Goal: Navigation & Orientation: Find specific page/section

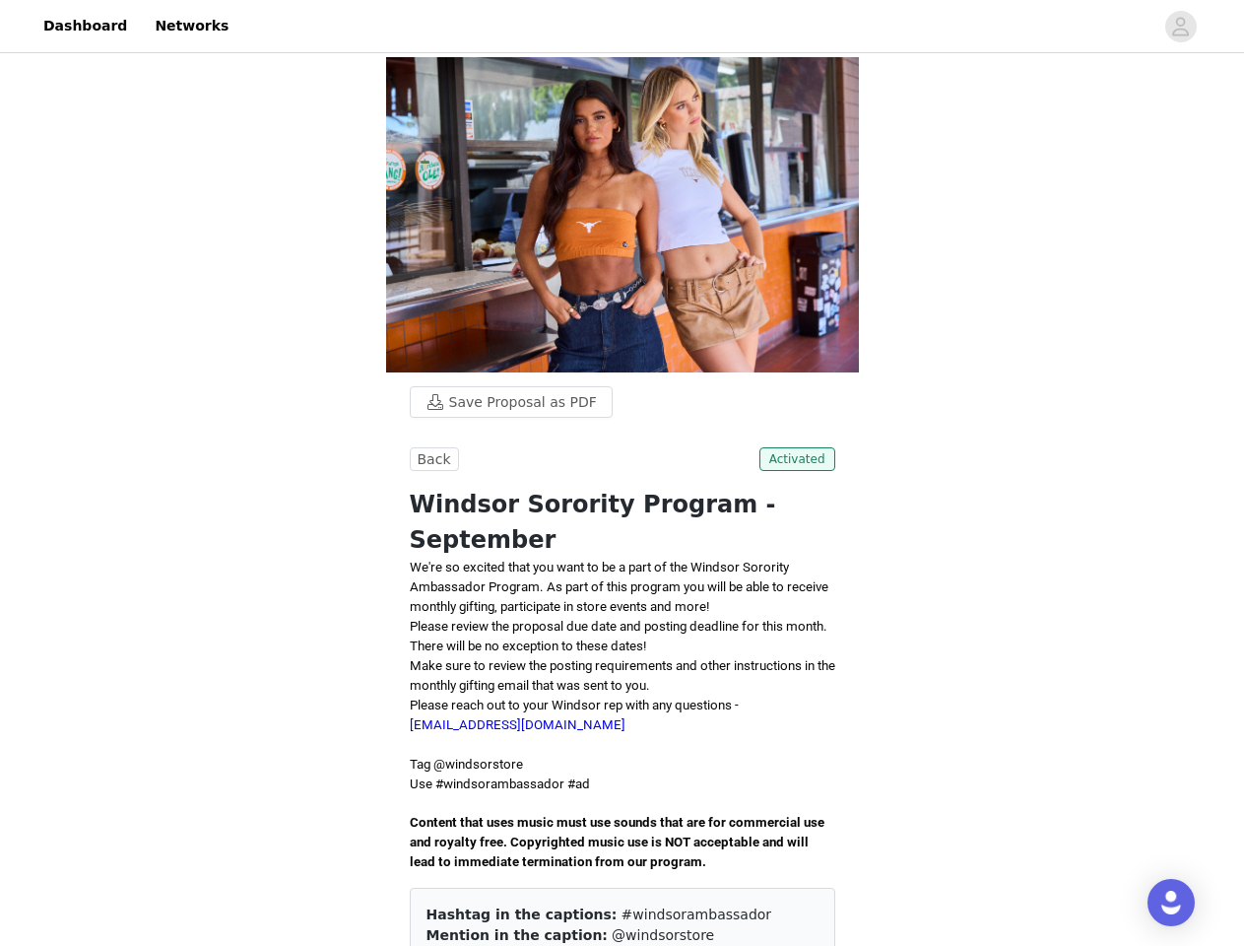
click at [622, 473] on div "Back Activated Windsor Sorority Program - September We're so excited that you w…" at bounding box center [623, 750] width 426 height 606
click at [622, 27] on div at bounding box center [696, 26] width 913 height 44
click at [1181, 27] on icon "avatar" at bounding box center [1180, 27] width 19 height 32
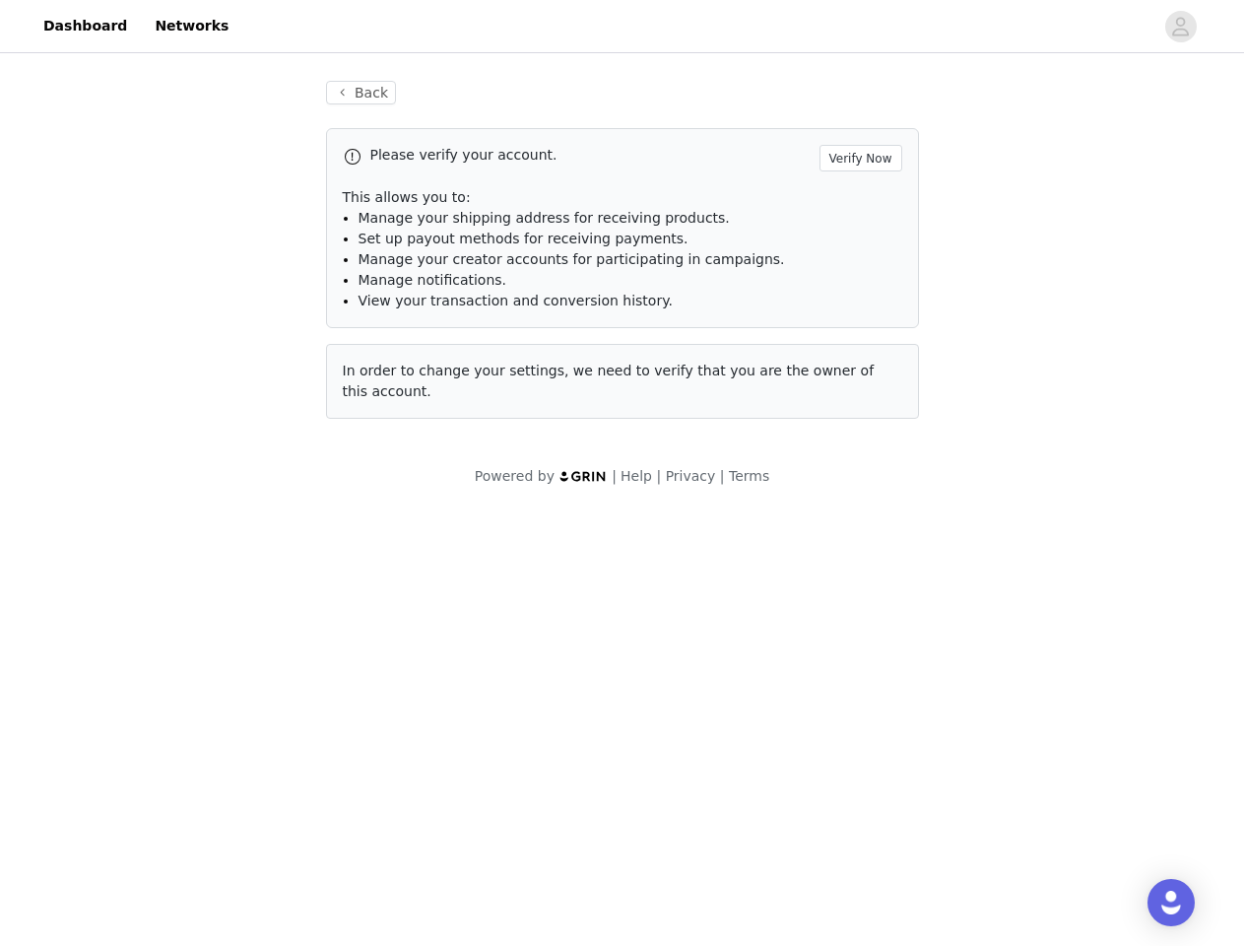
click at [431, 466] on div "Powered by | Help | Privacy | Terms" at bounding box center [622, 488] width 1244 height 44
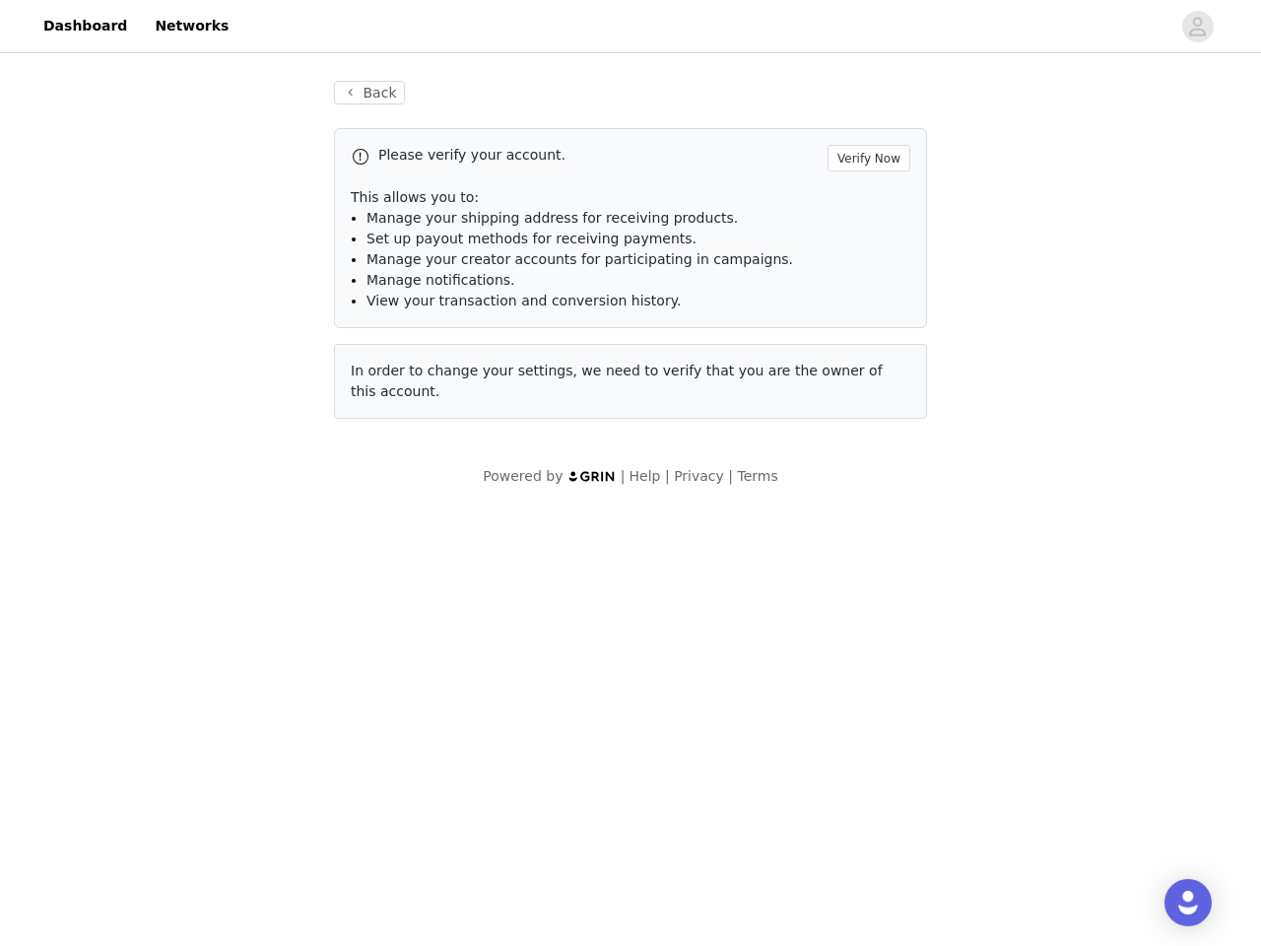
click at [801, 466] on div "Powered by | Help | Privacy | Terms" at bounding box center [630, 488] width 1261 height 44
click at [1171, 902] on div "Open Intercom Messenger" at bounding box center [1187, 902] width 47 height 47
